Goal: Task Accomplishment & Management: Manage account settings

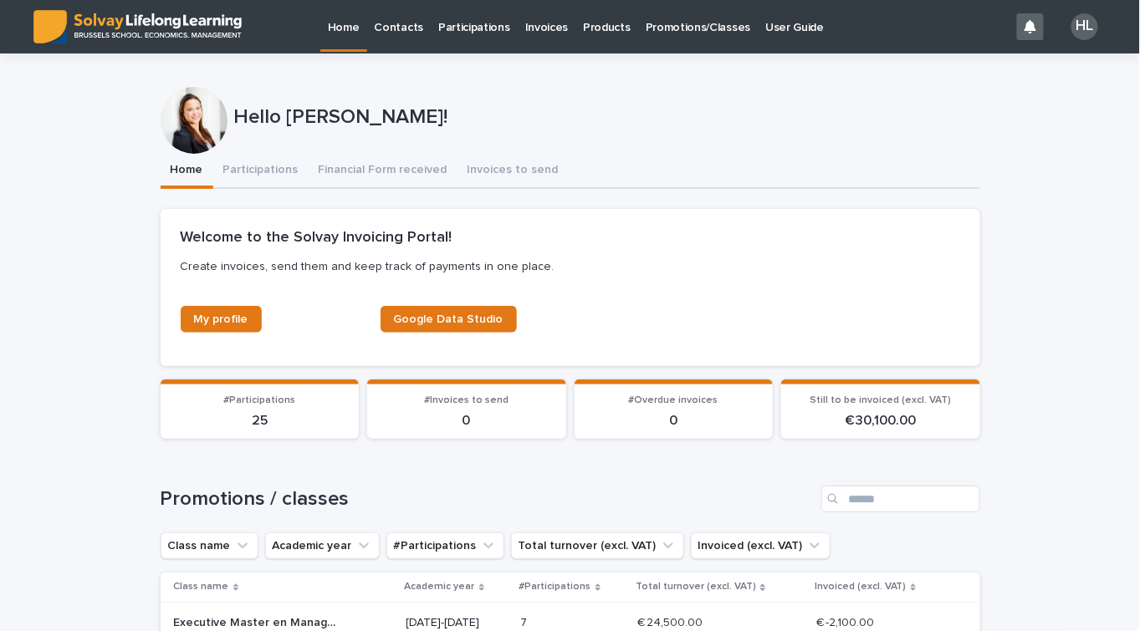
click at [677, 32] on p "Promotions/Classes" at bounding box center [697, 17] width 105 height 35
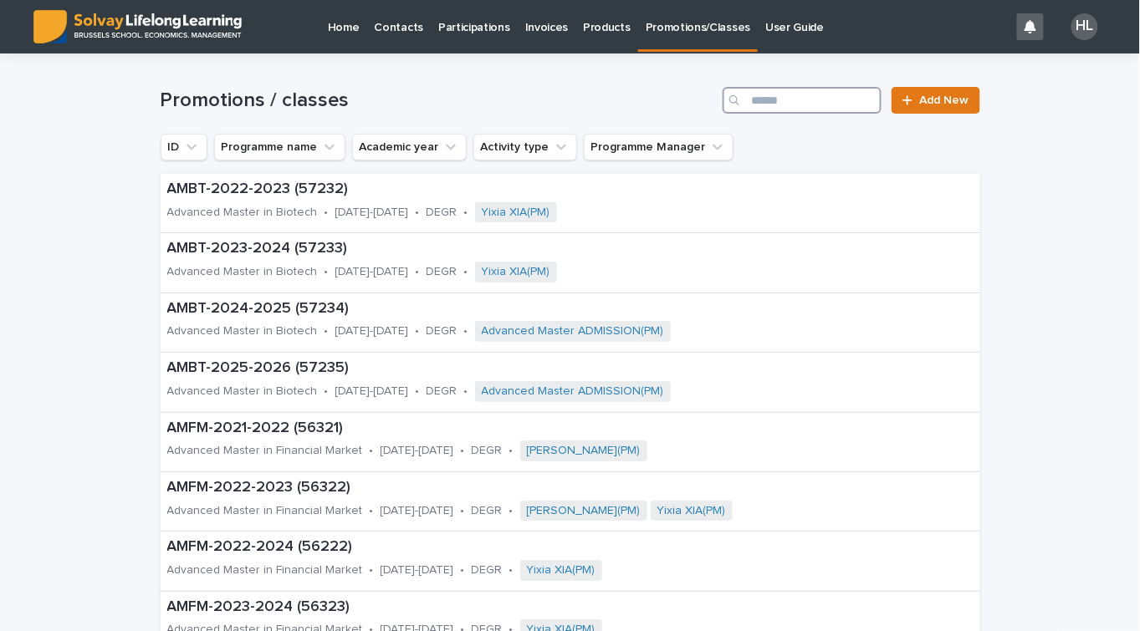
click at [861, 95] on input "Search" at bounding box center [801, 100] width 159 height 27
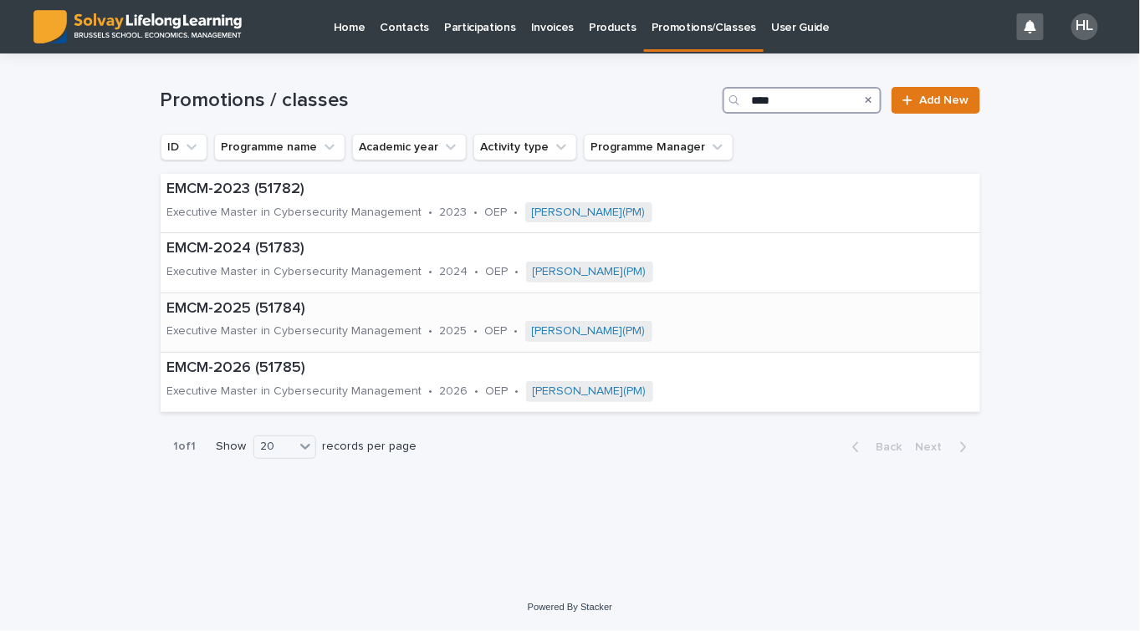
type input "****"
click at [268, 301] on p "EMCM-2025 (51784)" at bounding box center [480, 309] width 627 height 18
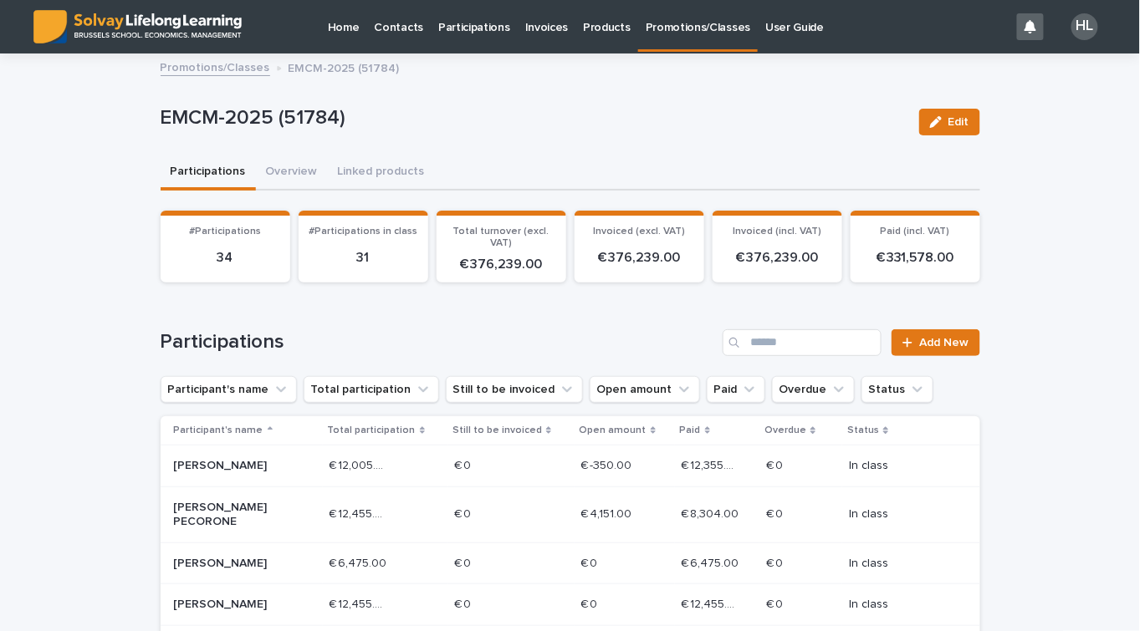
click at [210, 71] on link "Promotions/Classes" at bounding box center [216, 66] width 110 height 19
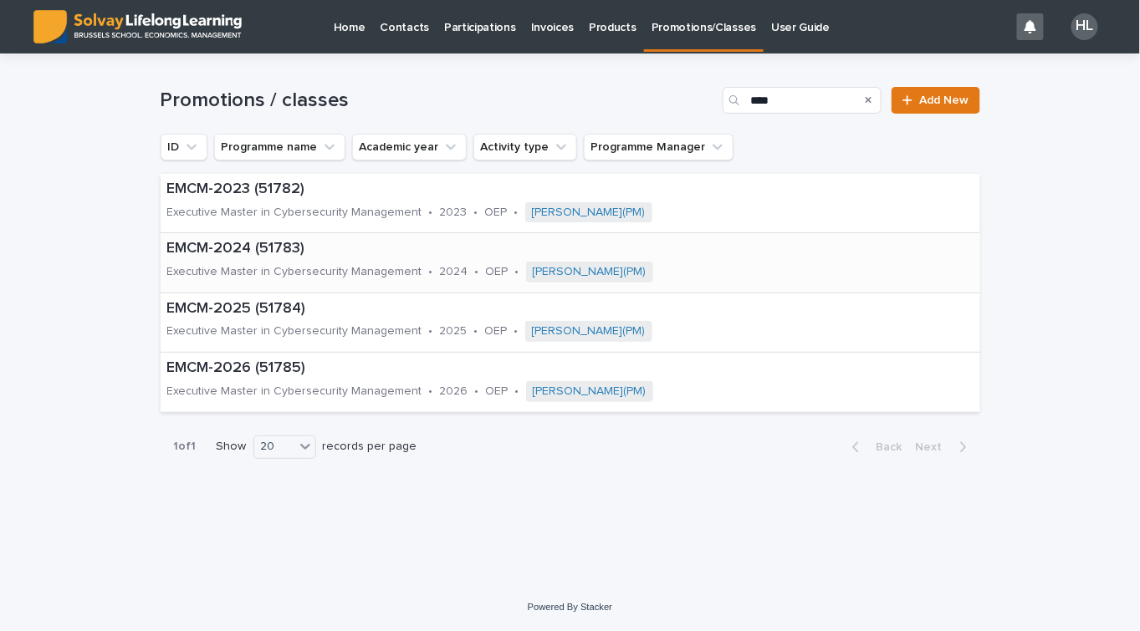
click at [334, 269] on p "Executive Master in Cybersecurity Management" at bounding box center [294, 272] width 255 height 14
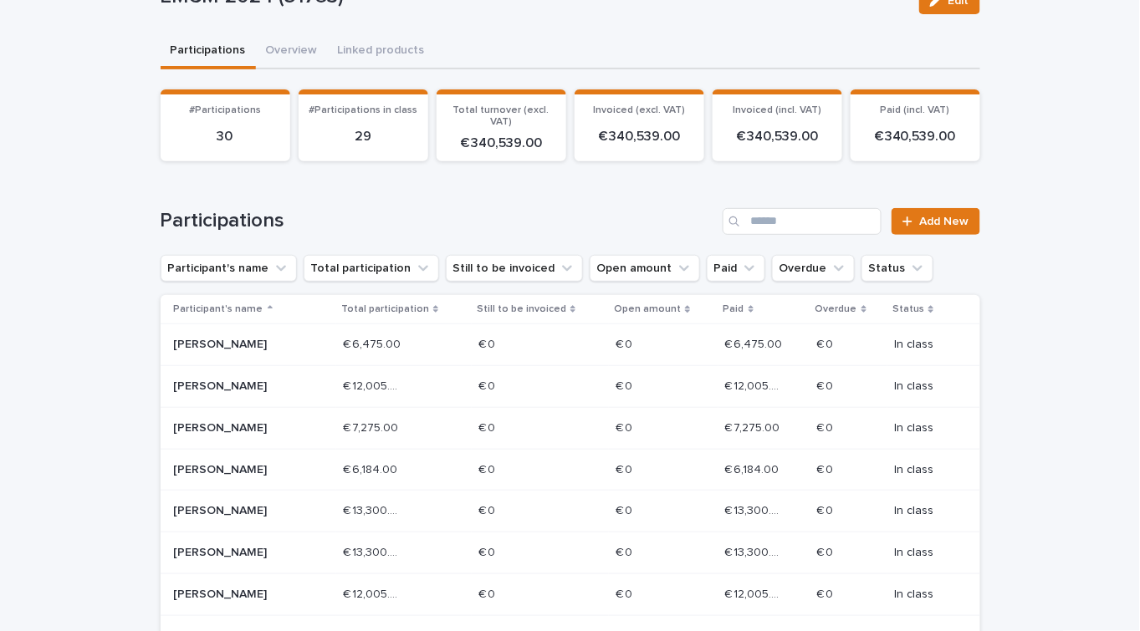
scroll to position [151, 0]
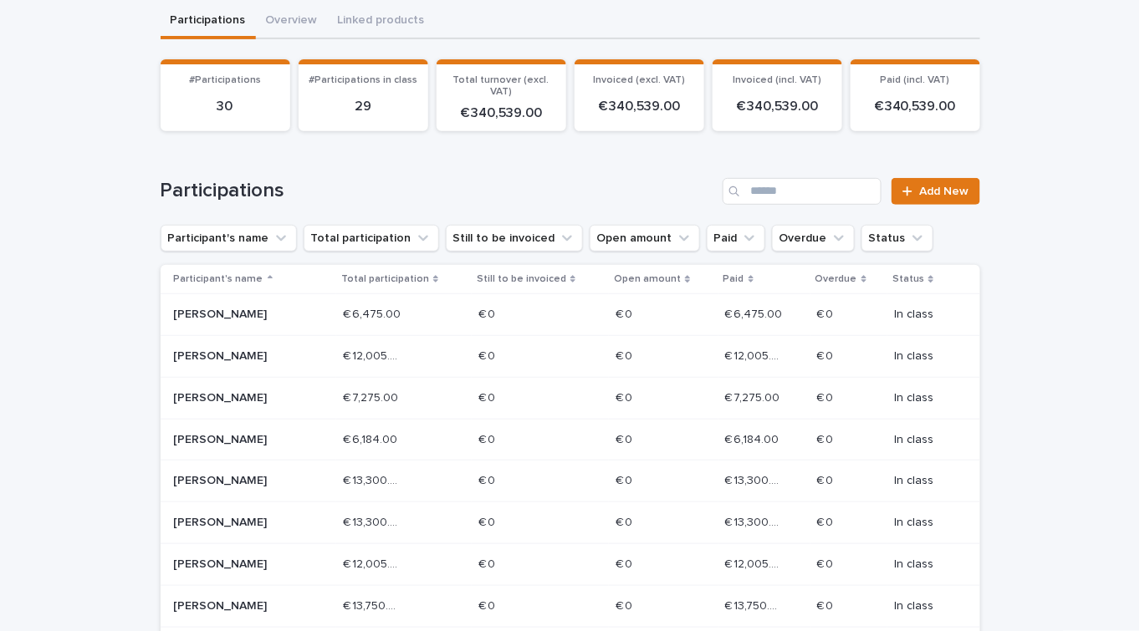
click at [608, 202] on div "Participations Add New" at bounding box center [570, 191] width 819 height 27
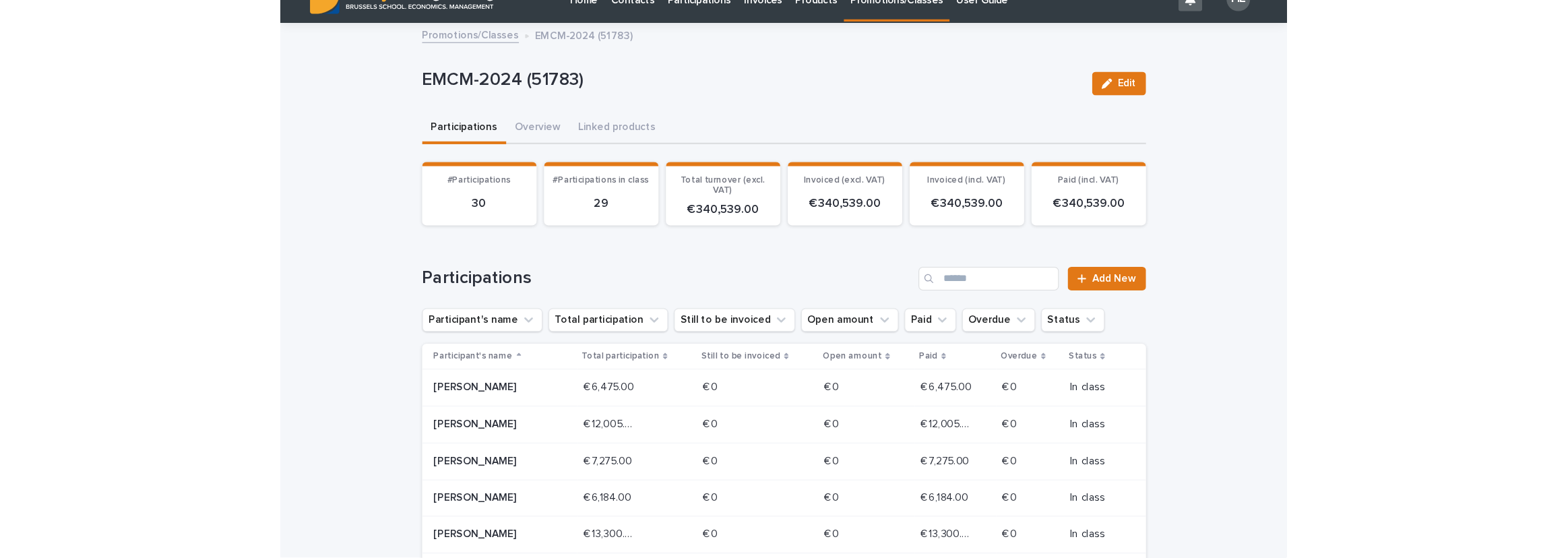
scroll to position [0, 0]
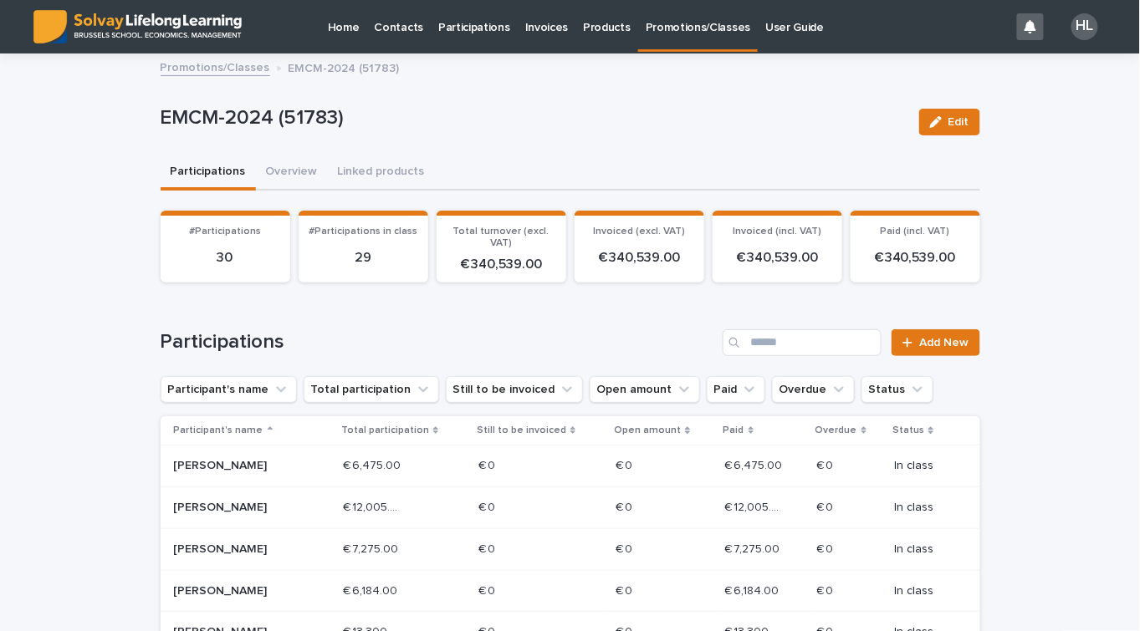
click at [214, 68] on link "Promotions/Classes" at bounding box center [216, 66] width 110 height 19
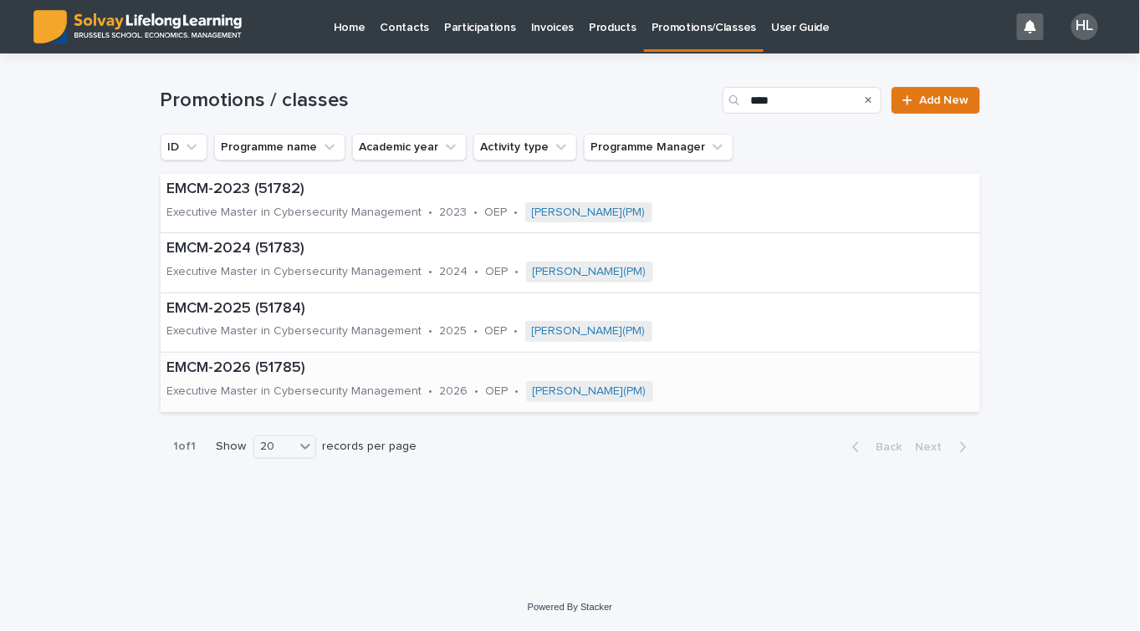
click at [276, 395] on p "Executive Master in Cybersecurity Management" at bounding box center [294, 392] width 255 height 14
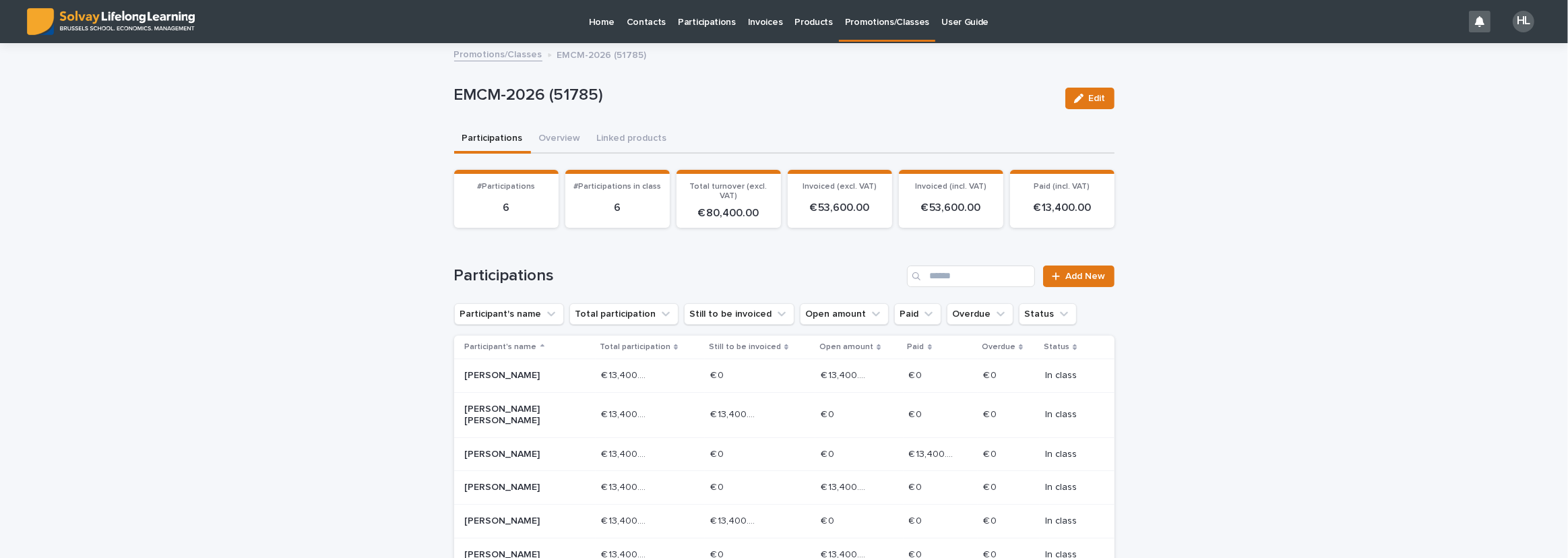
click at [708, 26] on p "Participations" at bounding box center [707, 14] width 58 height 28
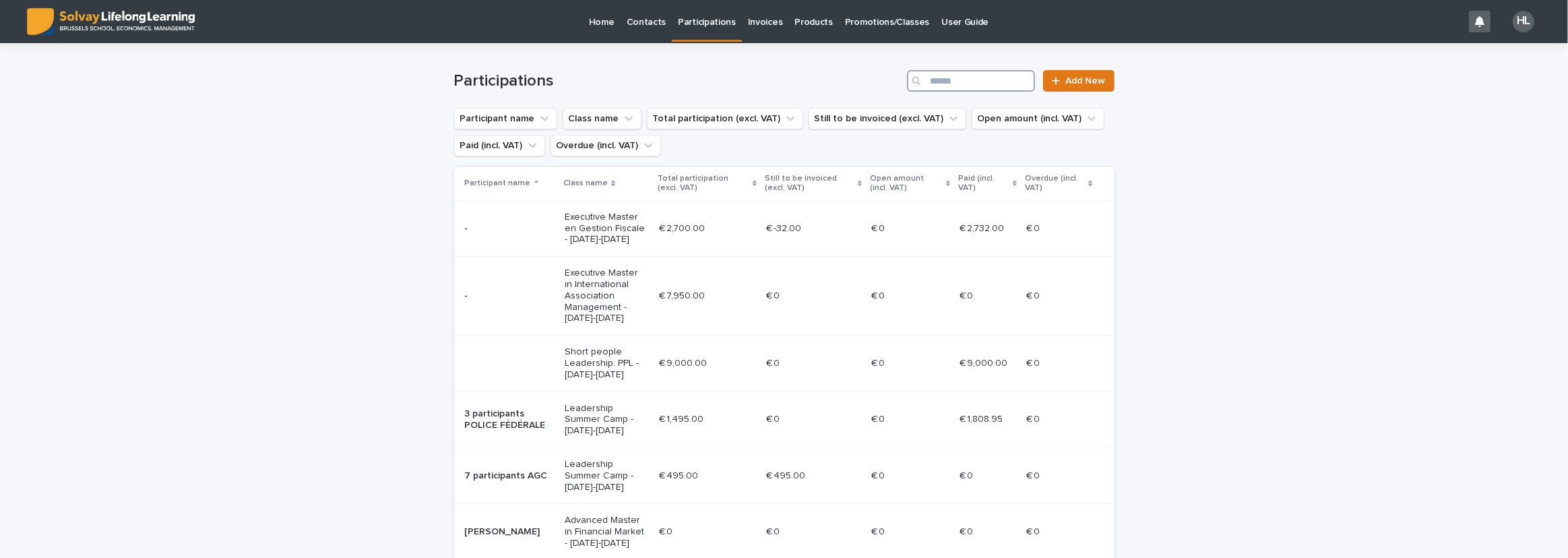
click at [918, 85] on input "Search" at bounding box center [971, 81] width 128 height 22
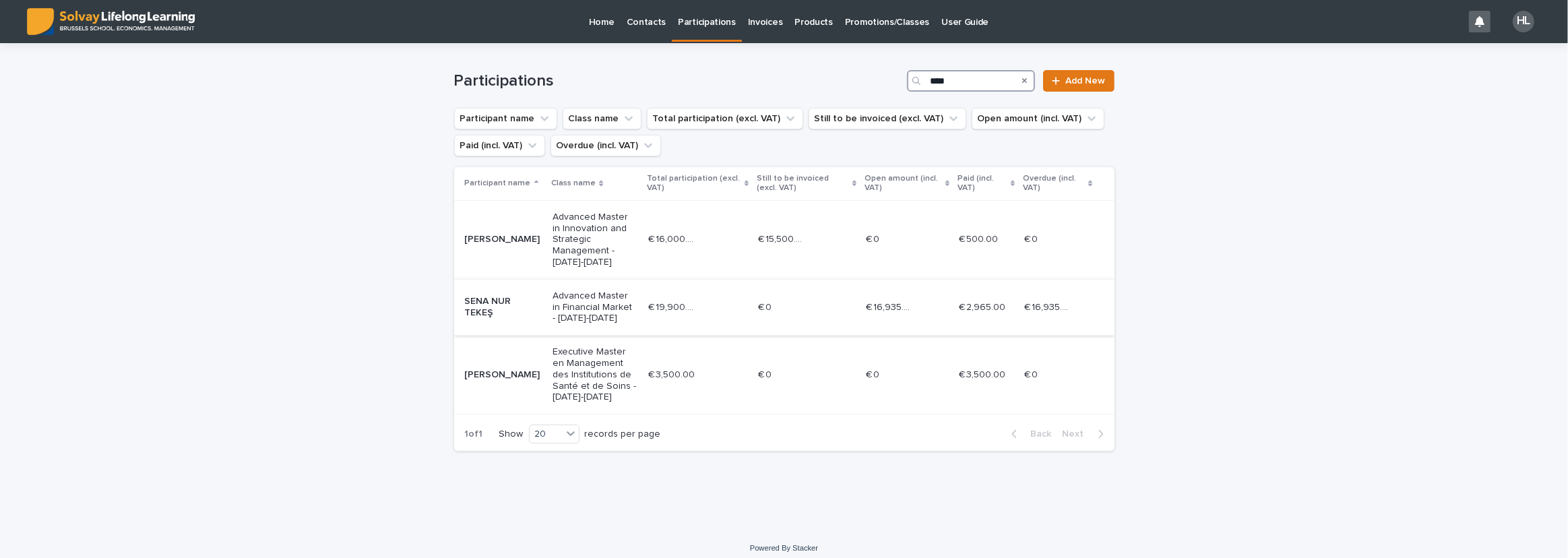
type input "****"
click at [582, 306] on p "Advanced Master in Financial Market - [DATE]-[DATE]" at bounding box center [595, 307] width 85 height 34
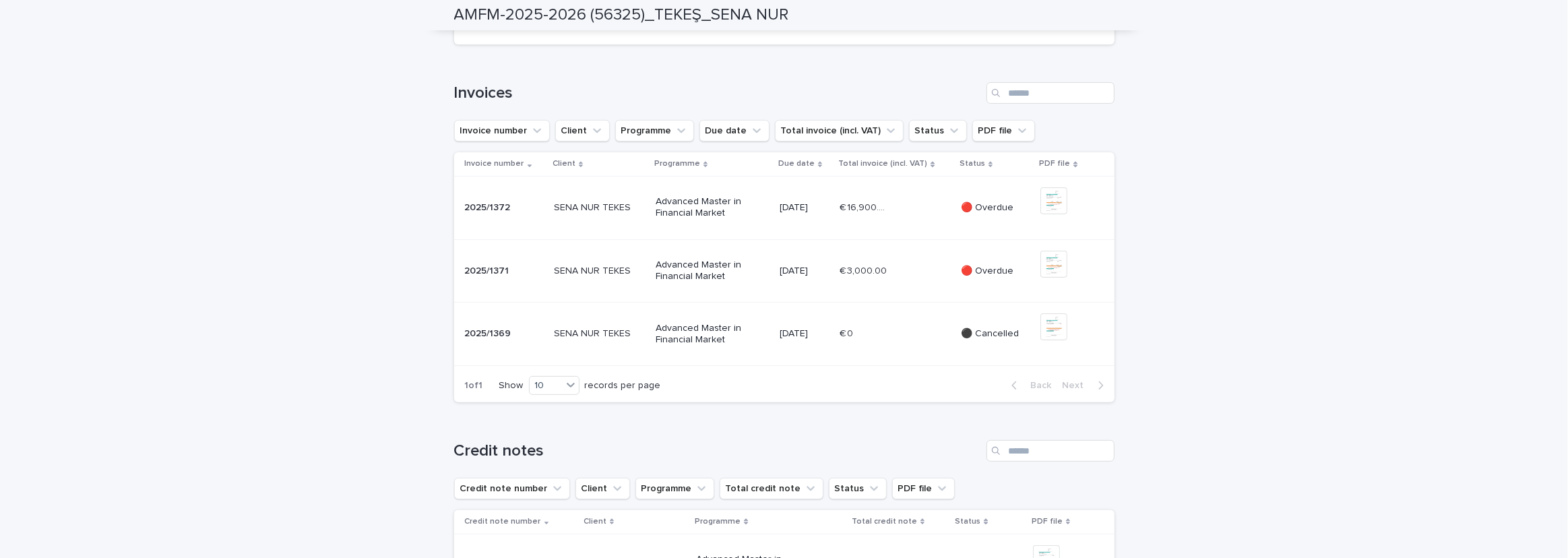
scroll to position [429, 0]
click at [658, 219] on p "Advanced Master in Financial Market" at bounding box center [704, 206] width 97 height 23
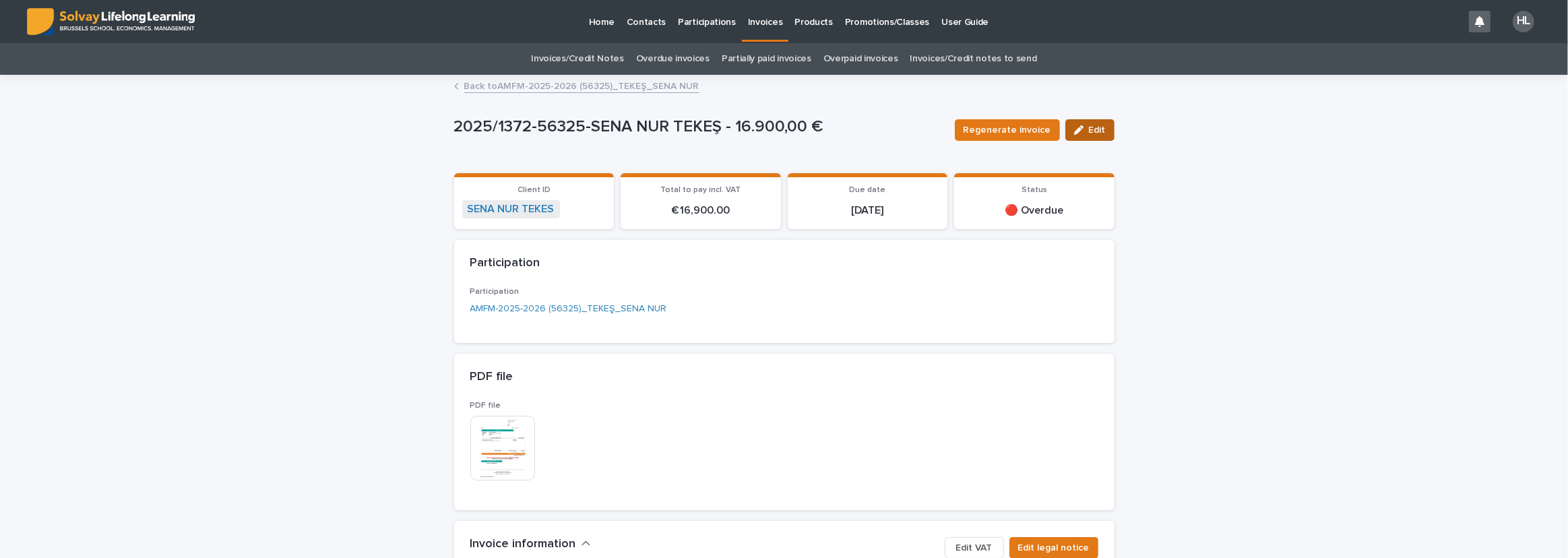
click at [918, 130] on icon "button" at bounding box center [1079, 131] width 10 height 10
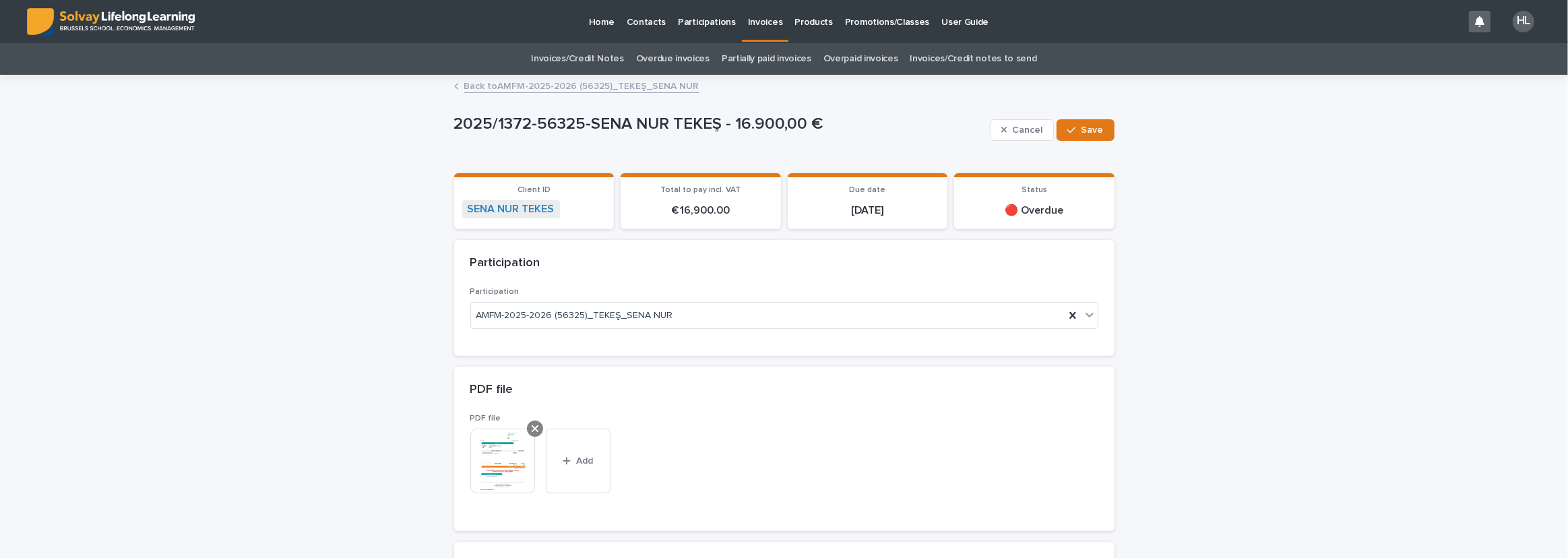
click at [527, 428] on div at bounding box center [535, 429] width 16 height 16
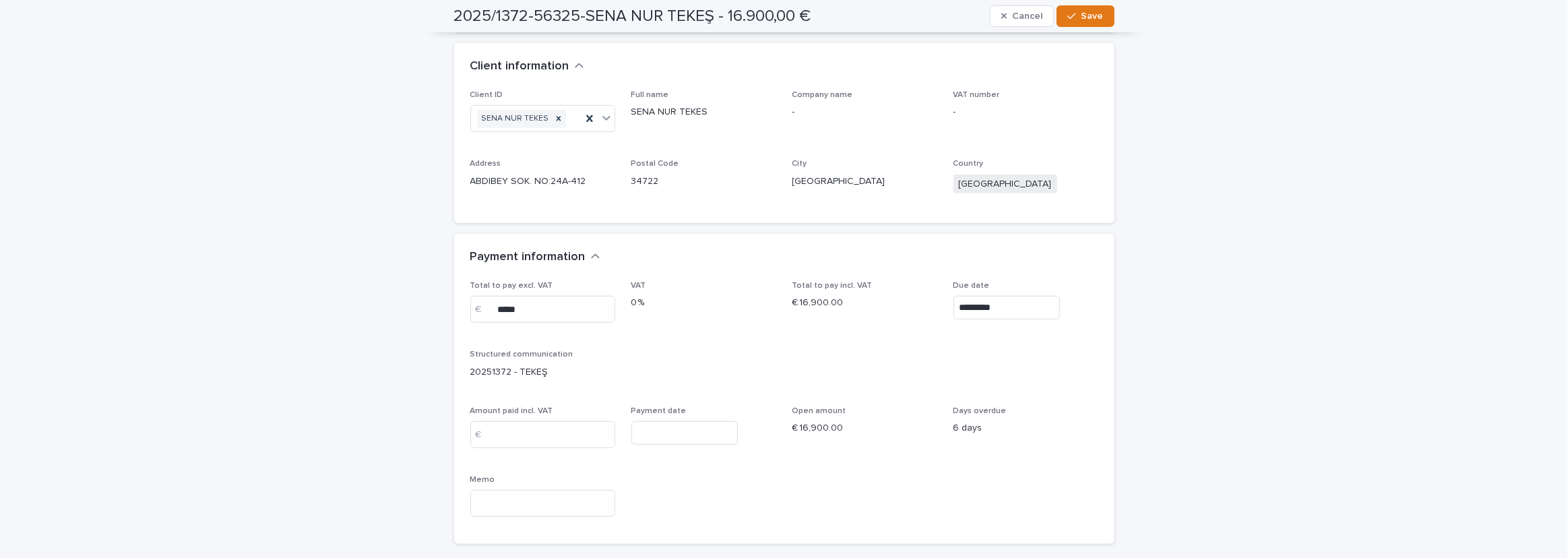
scroll to position [1226, 0]
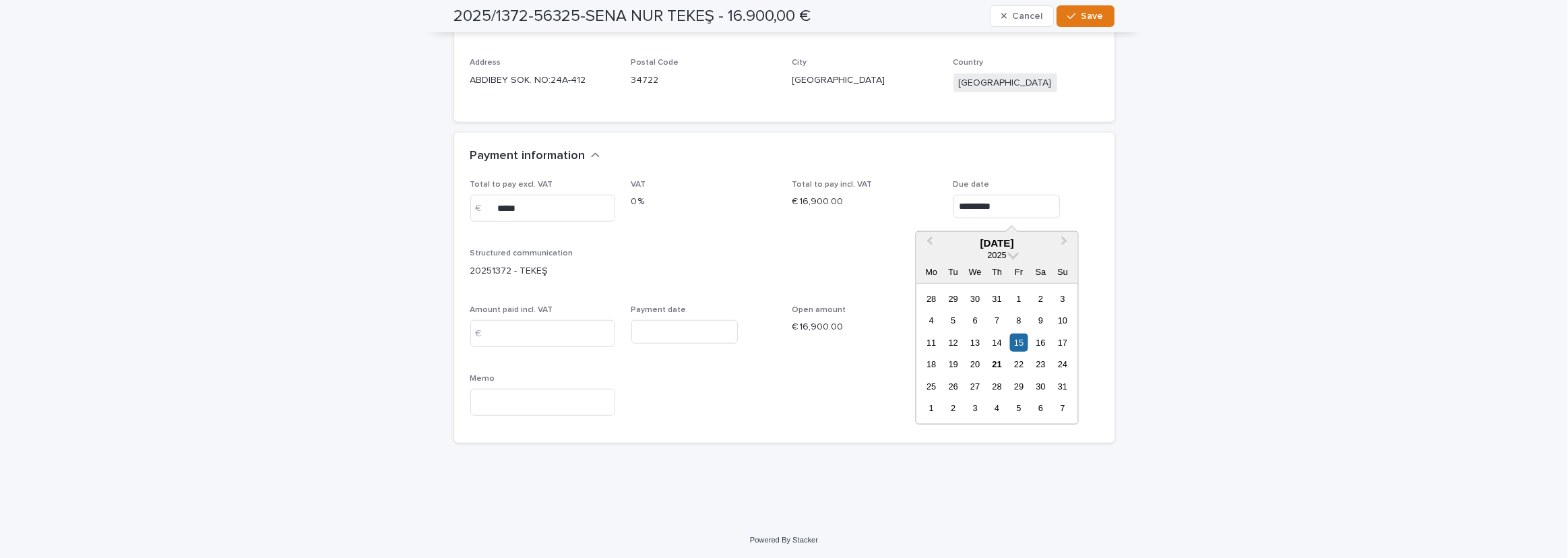
click at [918, 201] on input "*********" at bounding box center [1007, 206] width 106 height 23
click at [918, 239] on span "Next Month" at bounding box center [1065, 243] width 0 height 19
click at [918, 317] on div "14" at bounding box center [1063, 320] width 19 height 19
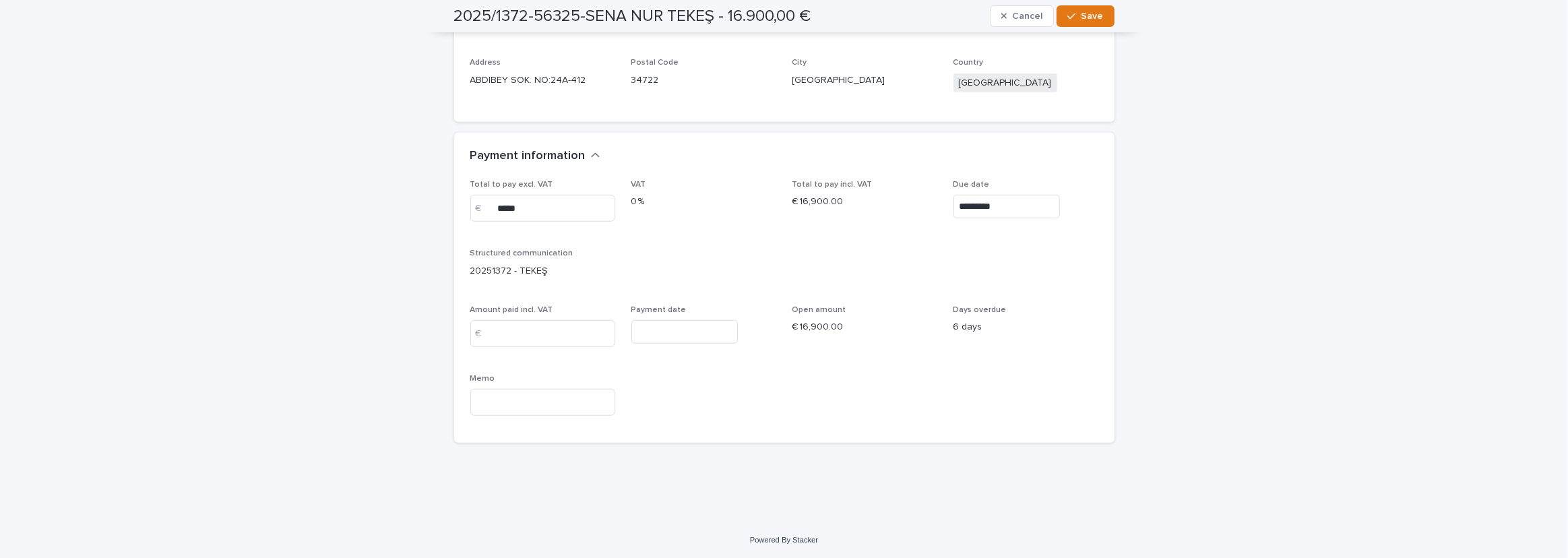
type input "*********"
click at [918, 7] on button "Save" at bounding box center [1085, 16] width 57 height 22
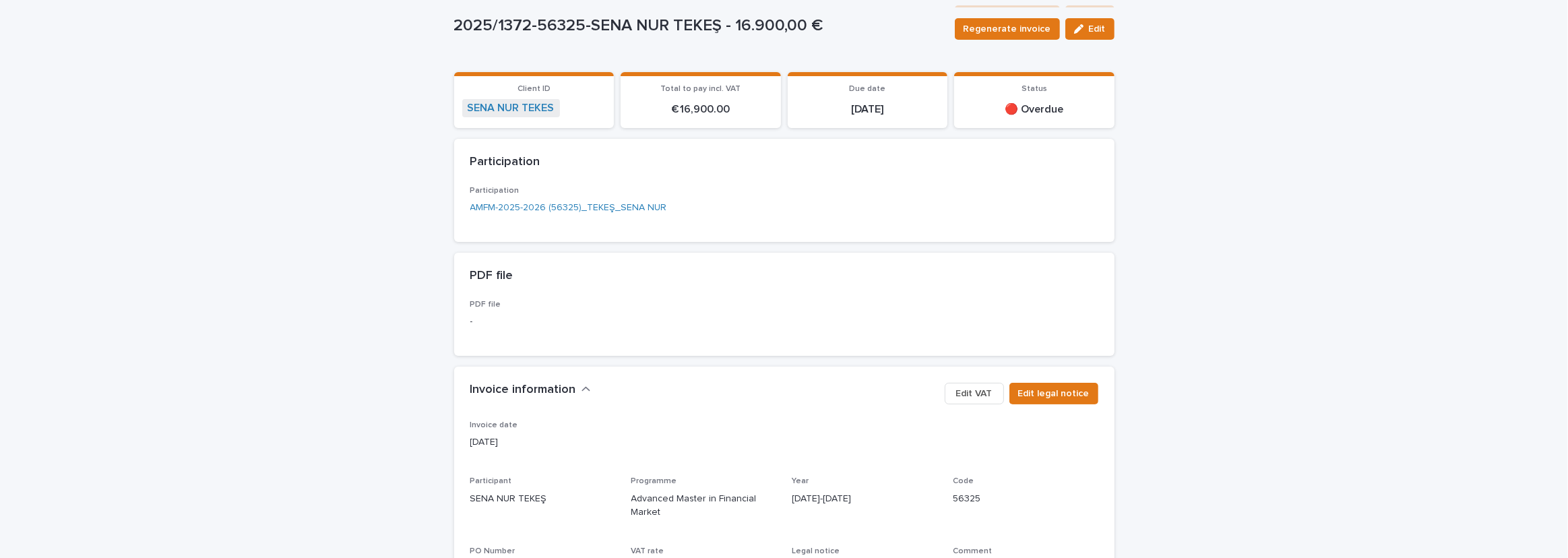
scroll to position [0, 0]
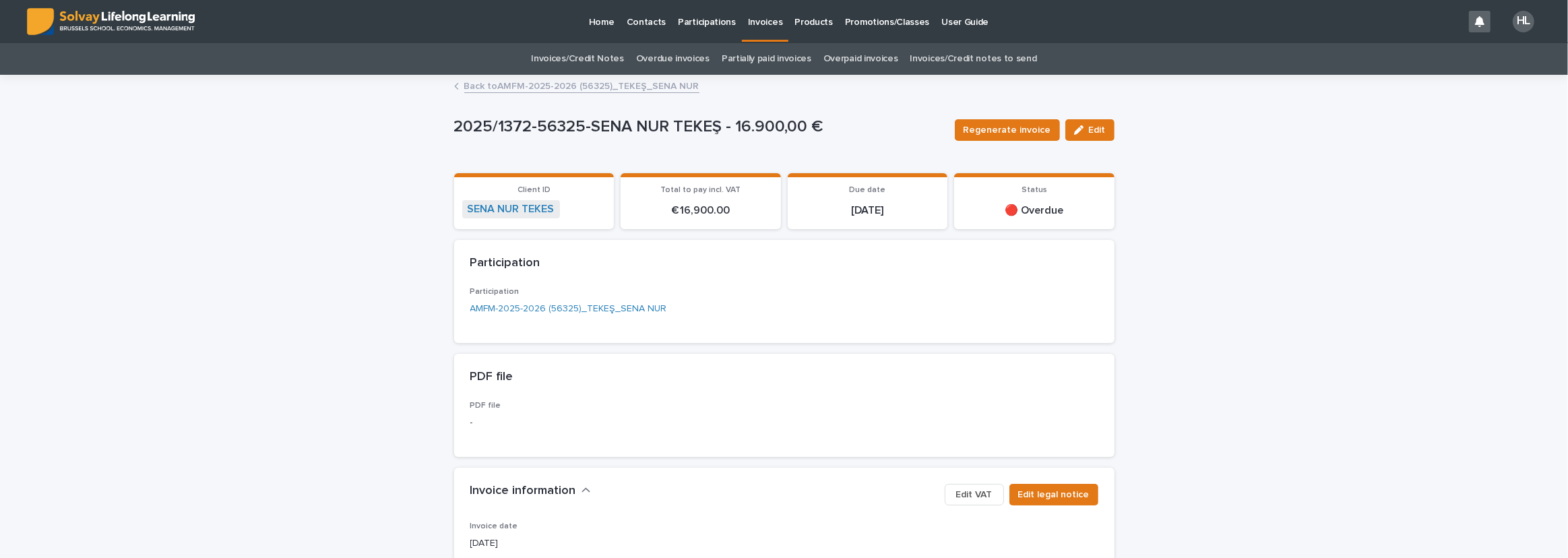
click at [560, 78] on link "Back to AMFM-2025-2026 (56325)_TEKEŞ_SENA NUR" at bounding box center [582, 85] width 235 height 15
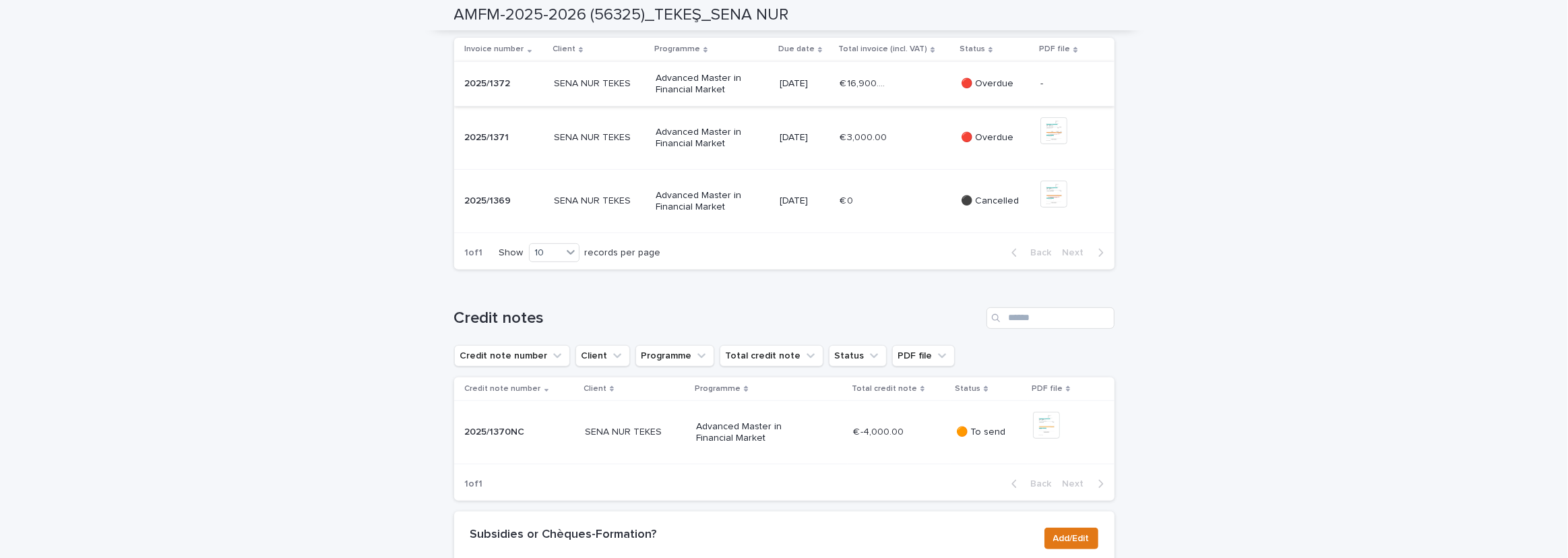
scroll to position [613, 0]
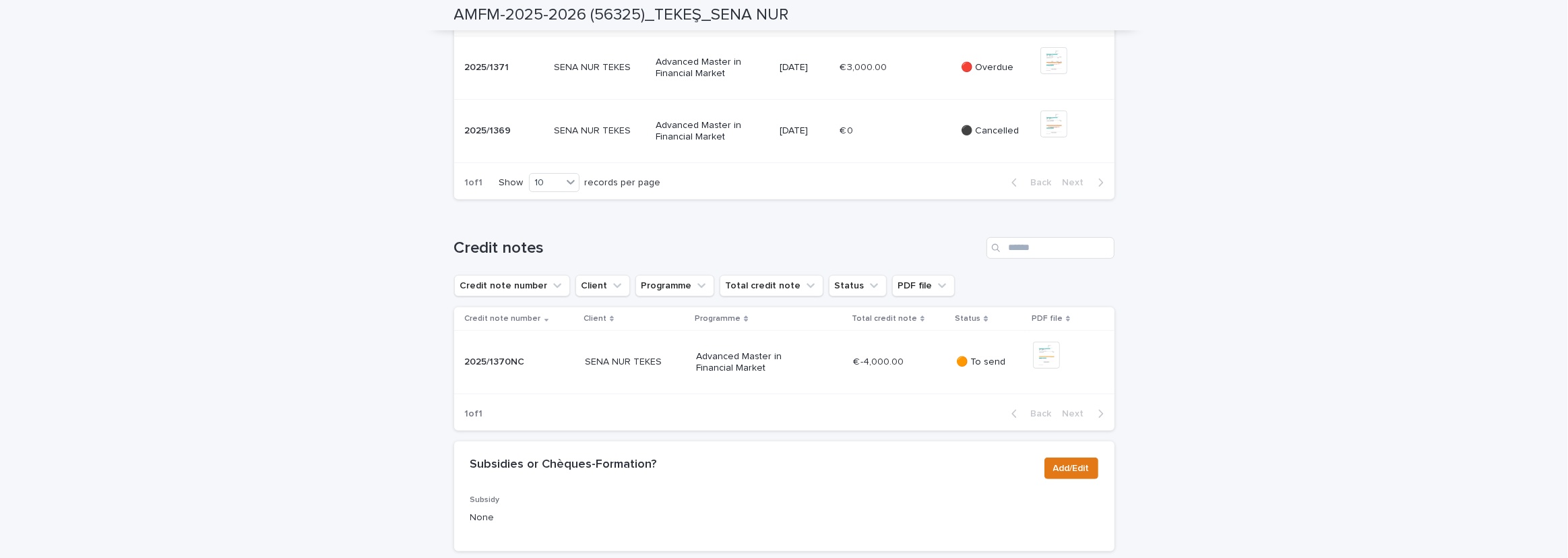
click at [825, 25] on div "[DATE]" at bounding box center [805, 14] width 50 height 23
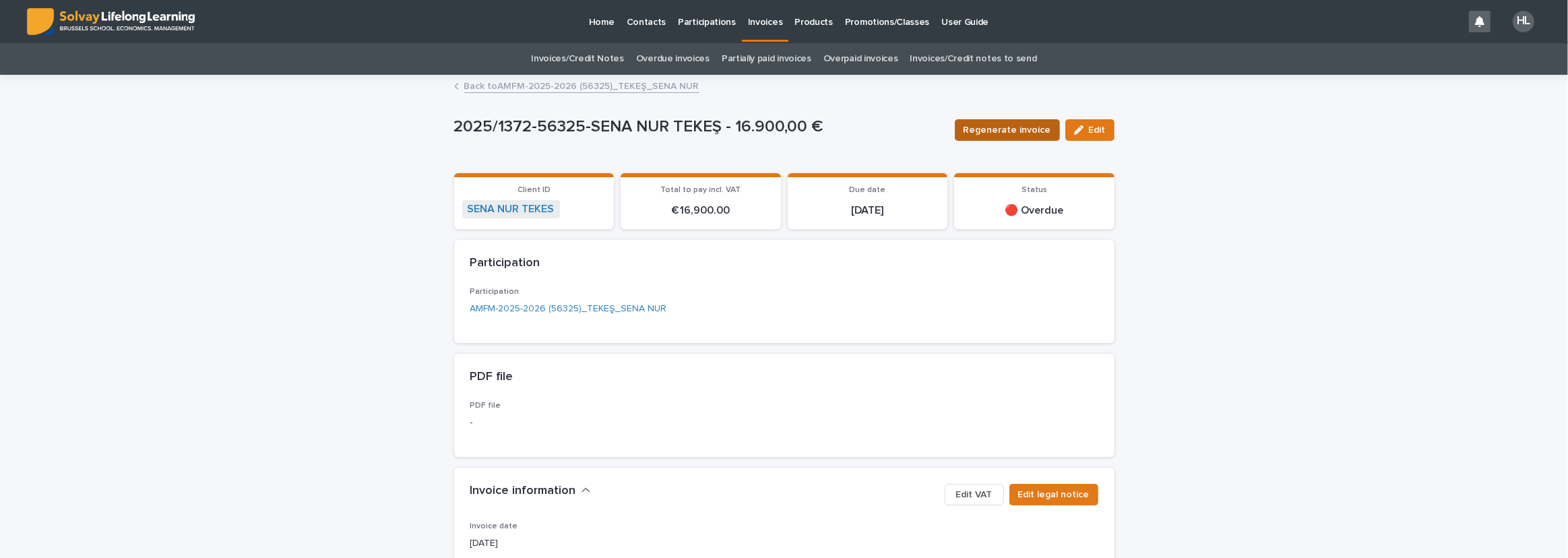
click at [918, 126] on span "Regenerate invoice" at bounding box center [1008, 130] width 88 height 14
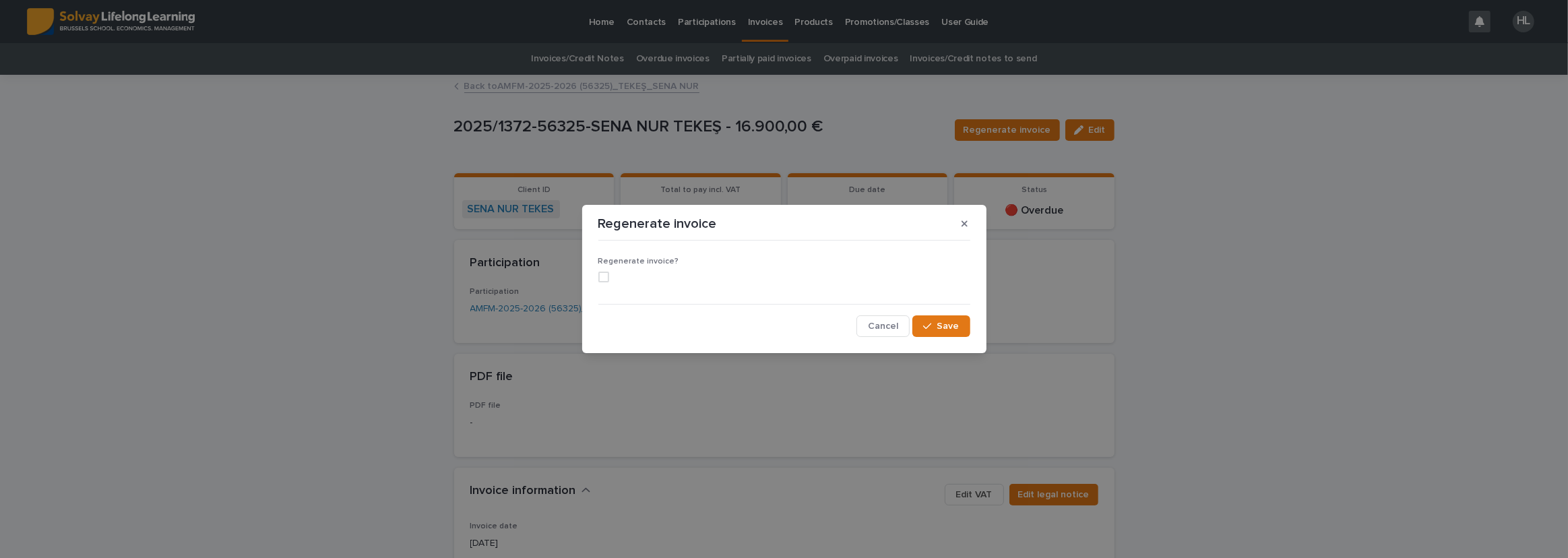
click at [599, 281] on span at bounding box center [603, 277] width 10 height 10
click at [918, 327] on span "Save" at bounding box center [949, 327] width 23 height 10
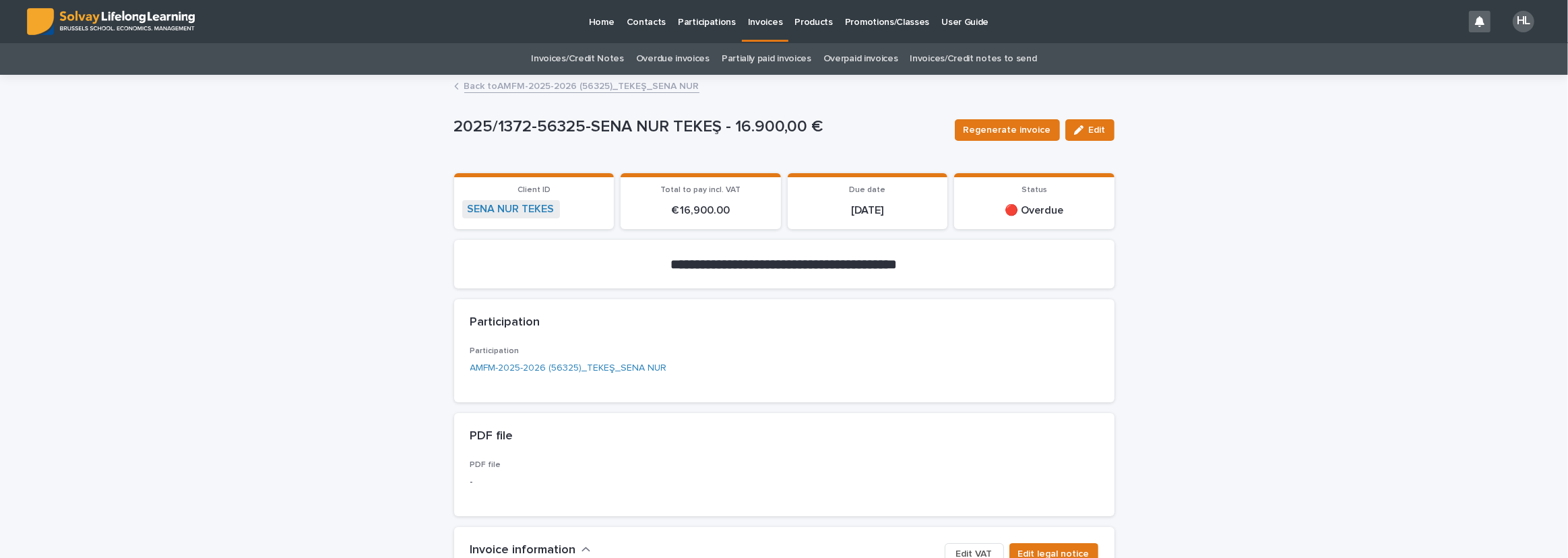
click at [594, 87] on link "Back to AMFM-2025-2026 (56325)_TEKEŞ_SENA NUR" at bounding box center [582, 85] width 235 height 15
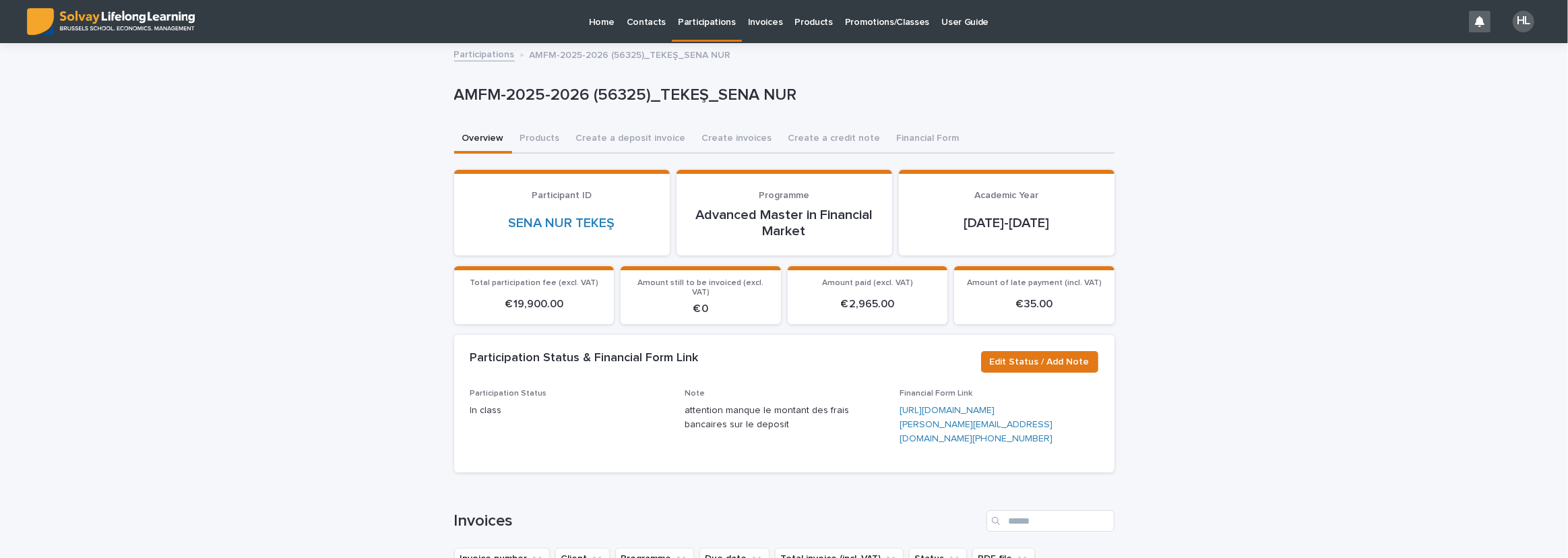
click at [500, 56] on link "Participations" at bounding box center [484, 53] width 60 height 15
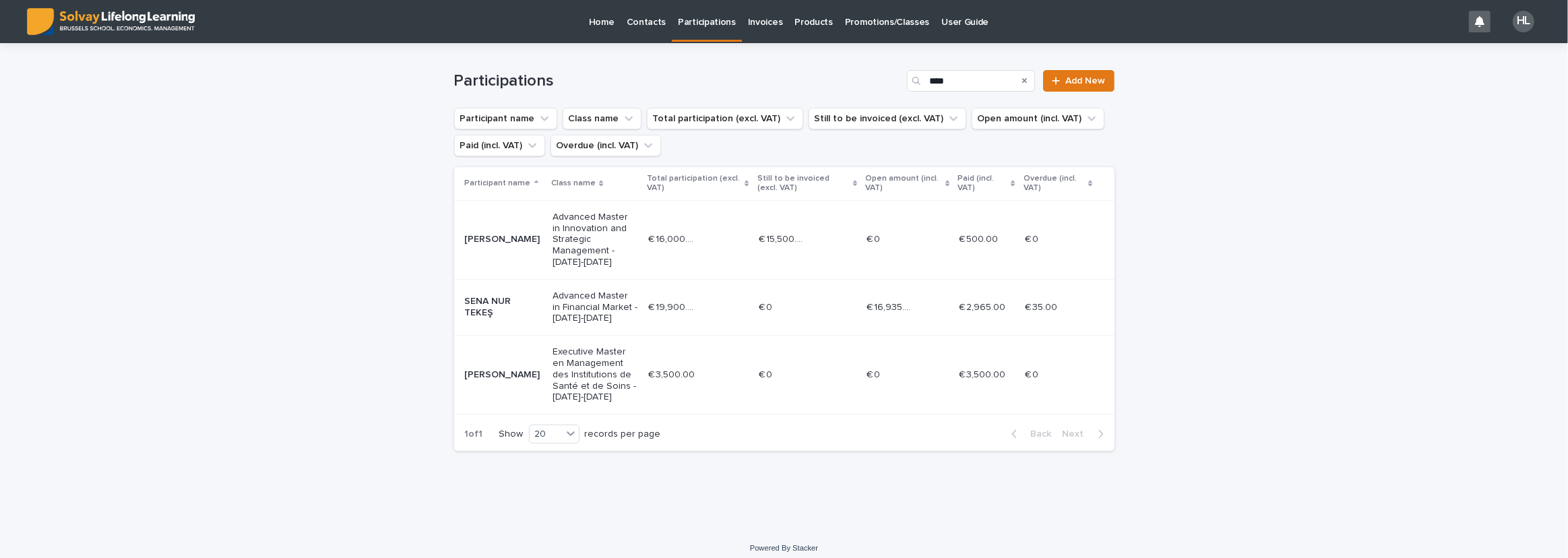
click at [918, 293] on td "€ 16,935.00 € 16,935.00" at bounding box center [907, 306] width 93 height 56
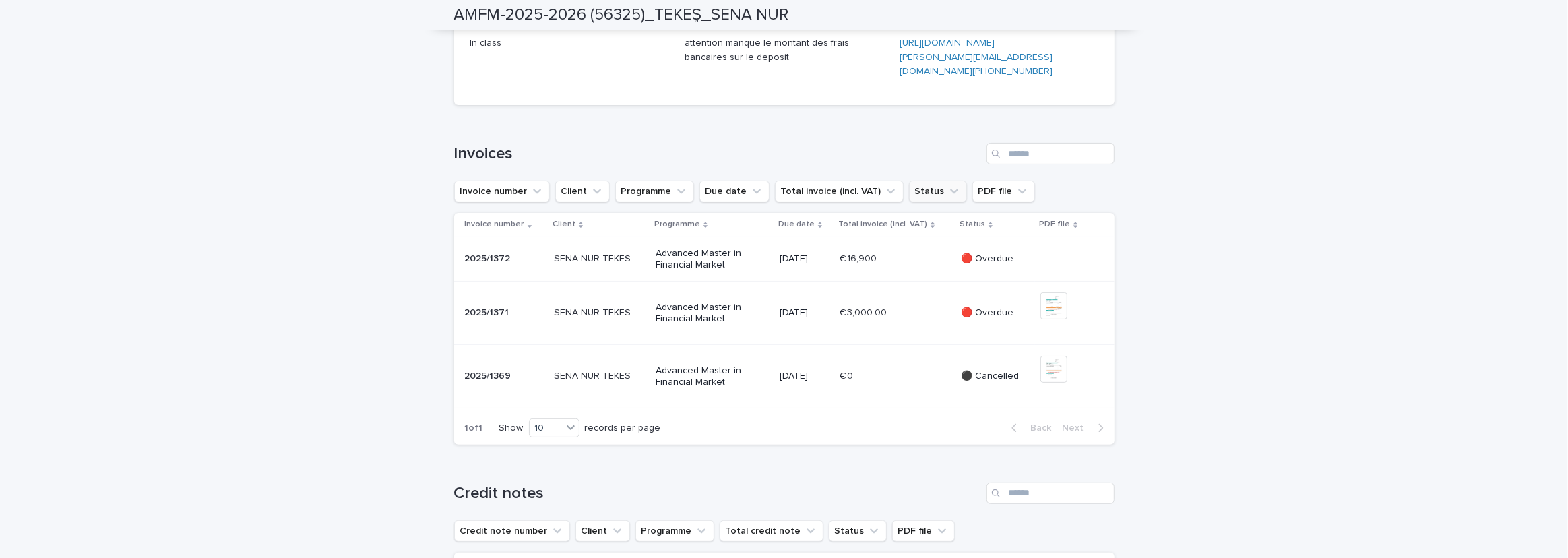
scroll to position [429, 0]
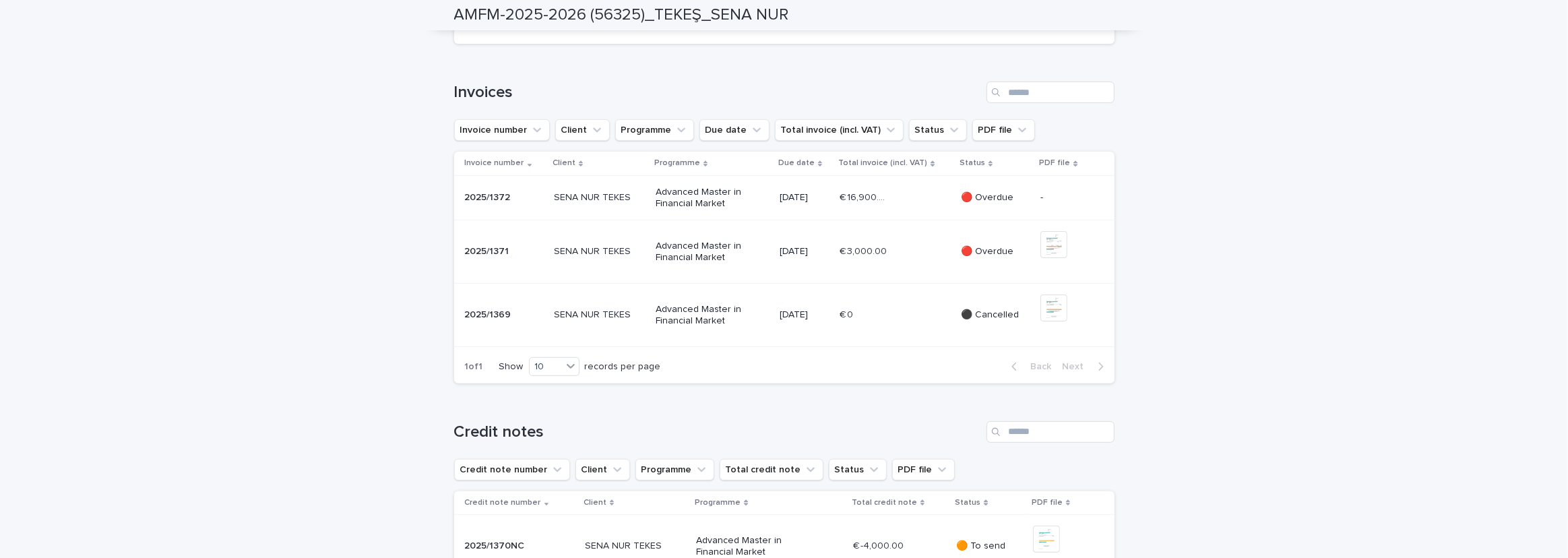
click at [730, 264] on p "Advanced Master in Financial Market" at bounding box center [704, 252] width 97 height 23
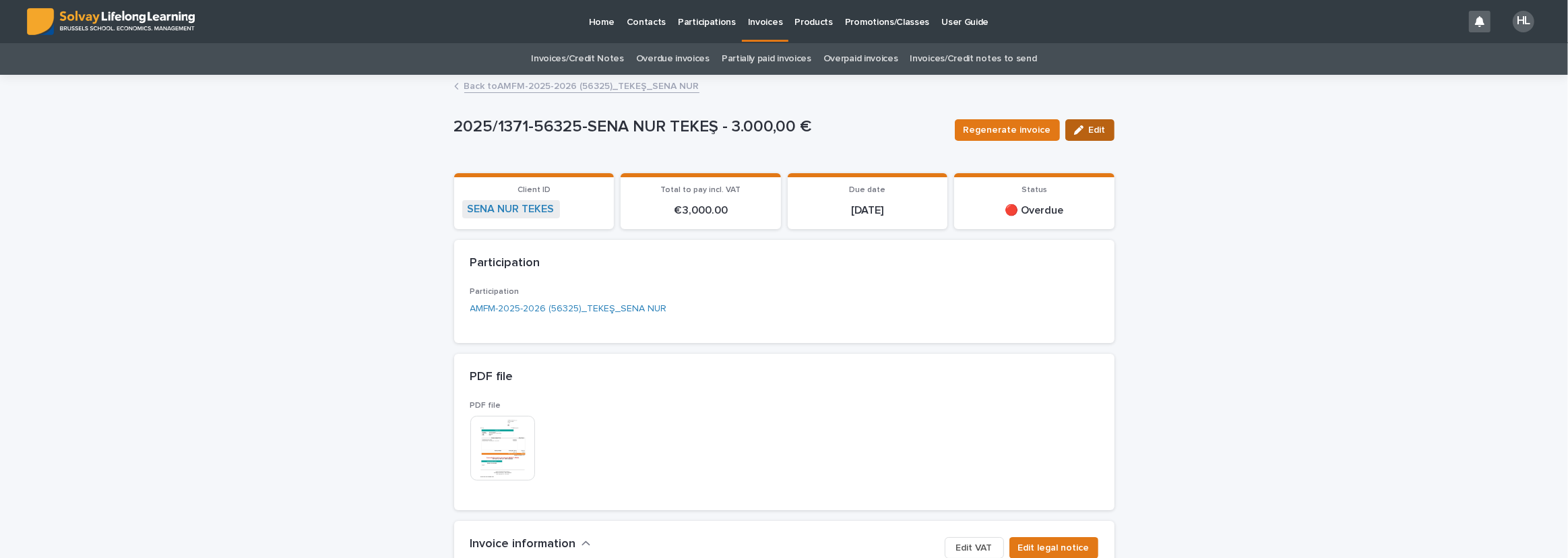
click at [918, 138] on button "Edit" at bounding box center [1090, 130] width 49 height 22
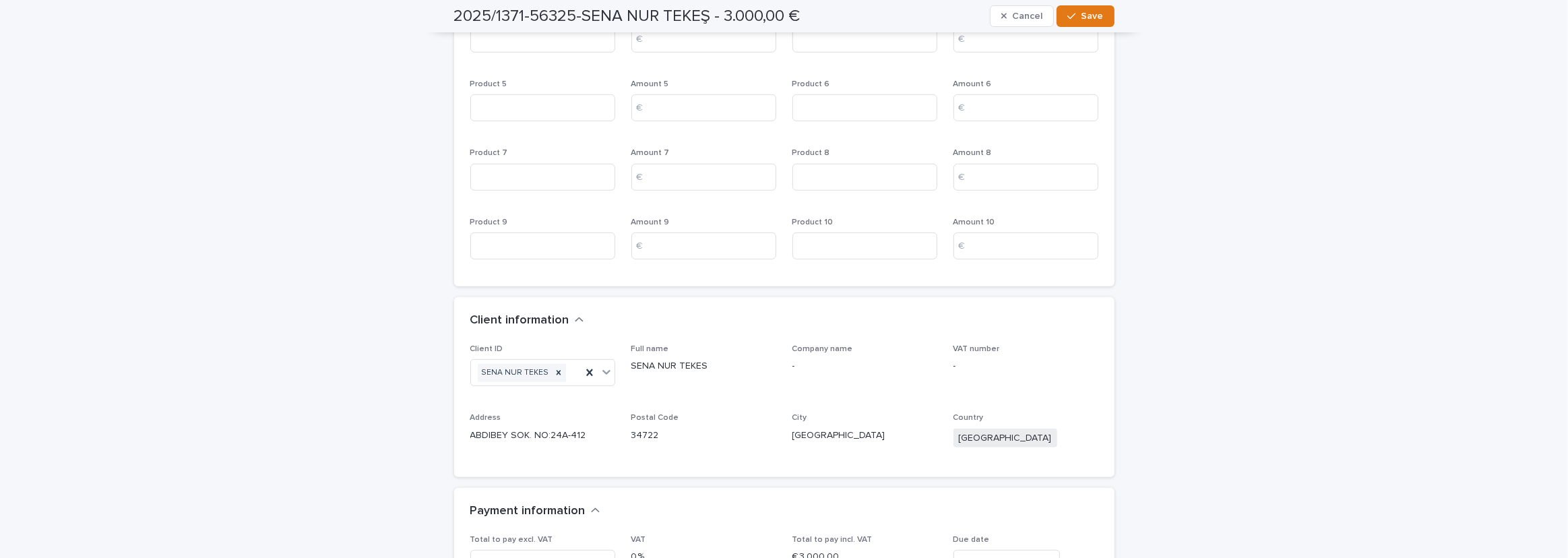
scroll to position [1226, 0]
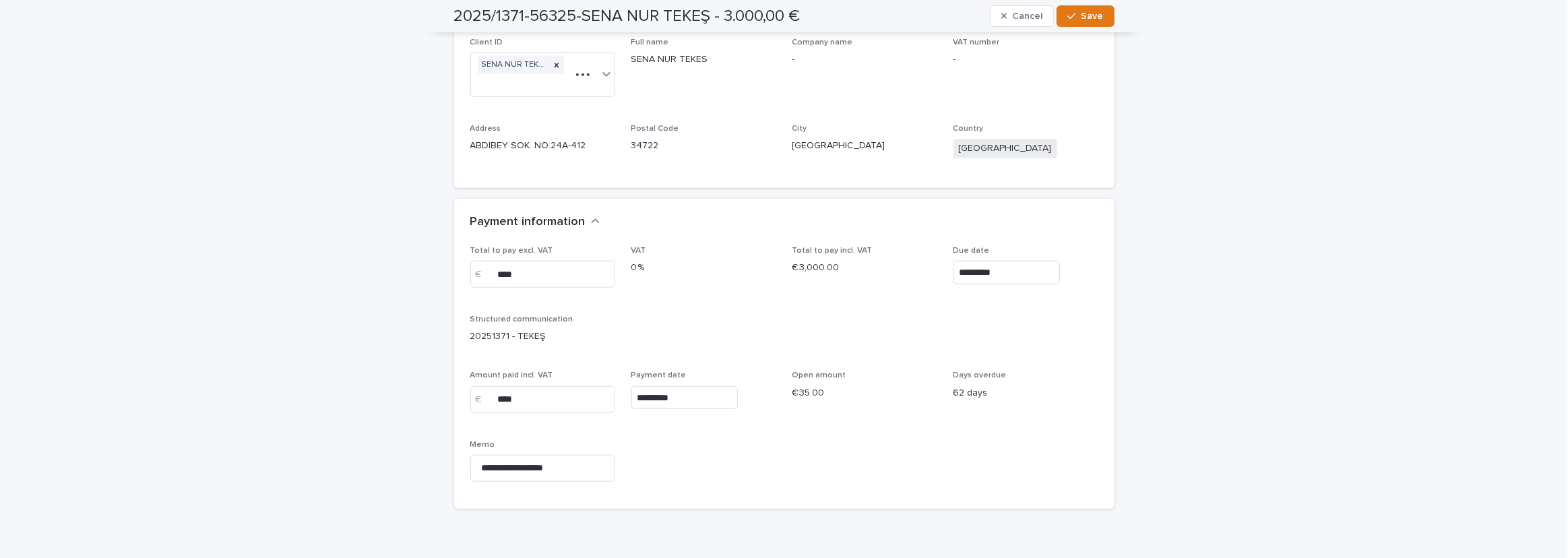
click at [918, 246] on p "Due date" at bounding box center [1026, 251] width 145 height 10
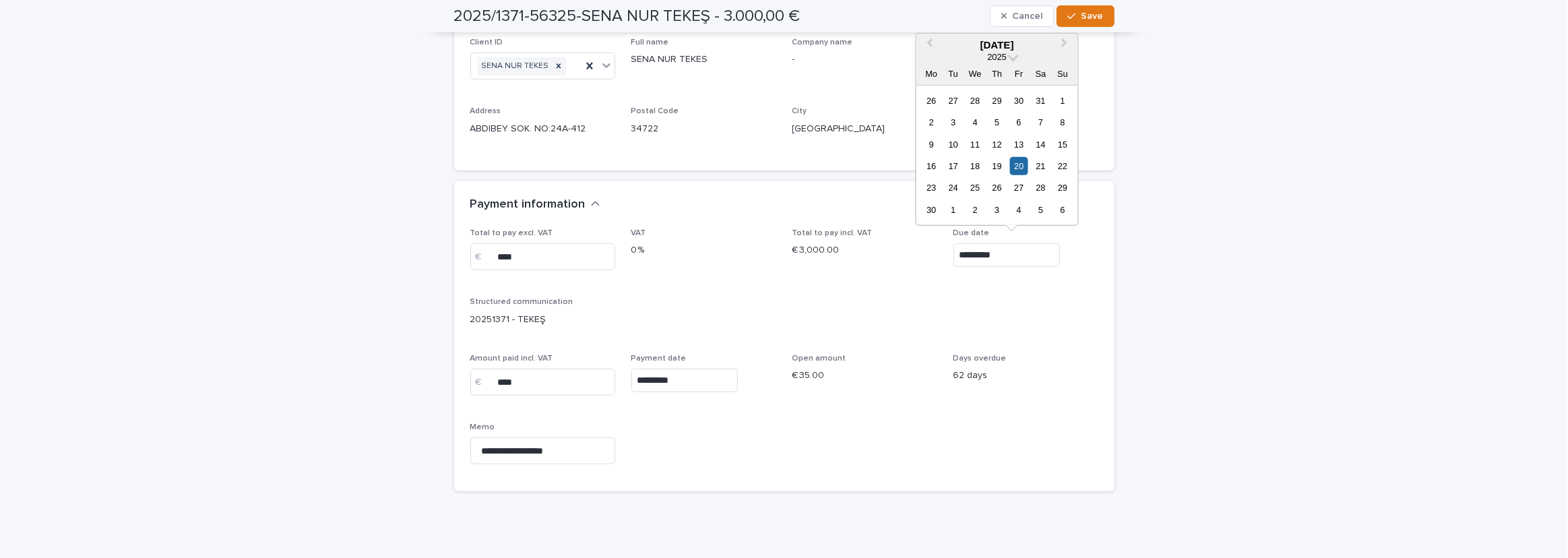
click at [918, 256] on input "*********" at bounding box center [1007, 255] width 106 height 23
click at [918, 37] on button "Next Month" at bounding box center [1066, 45] width 22 height 22
click at [918, 123] on div "14" at bounding box center [1063, 122] width 19 height 19
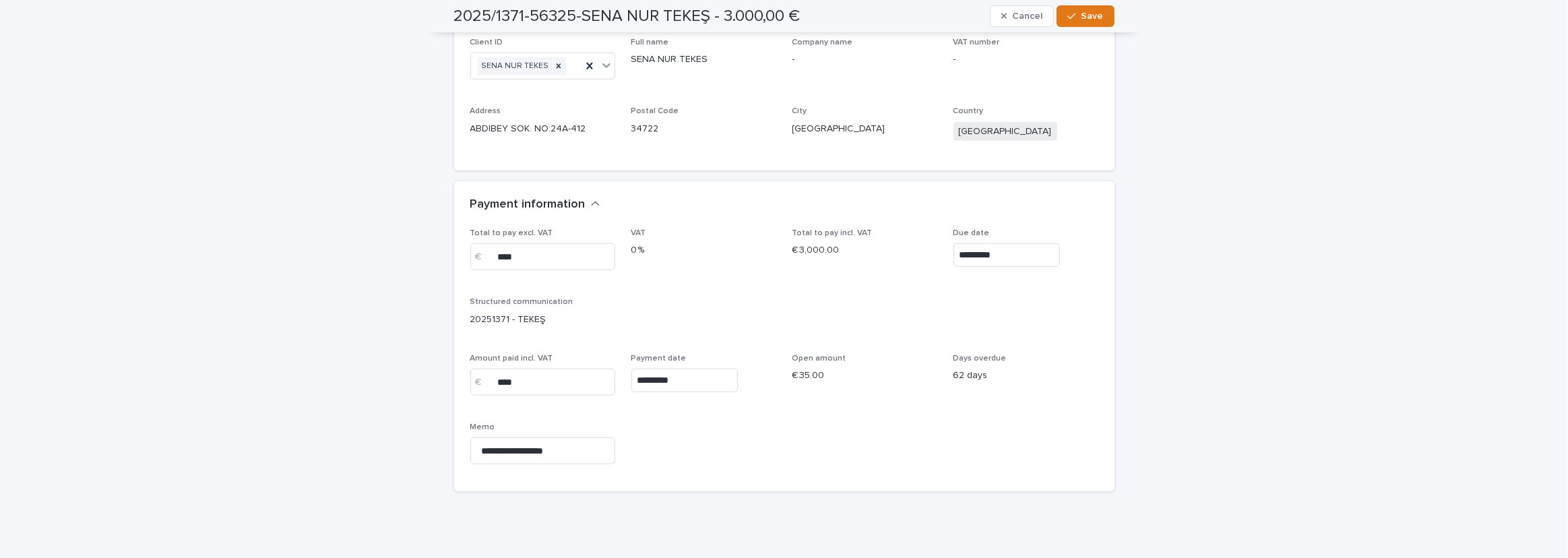
type input "*********"
click at [918, 21] on button "Save" at bounding box center [1085, 16] width 57 height 22
